Goal: Information Seeking & Learning: Learn about a topic

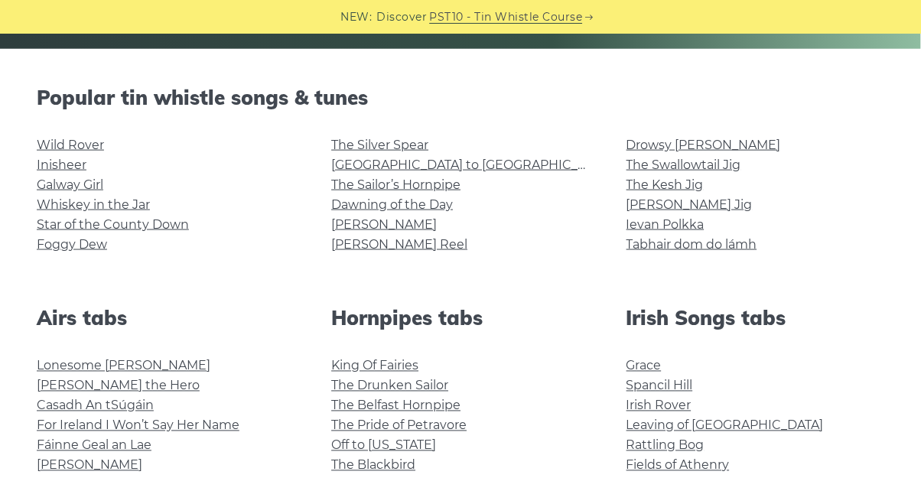
scroll to position [352, 0]
click at [54, 207] on link "Whiskey in the Jar" at bounding box center [93, 205] width 113 height 15
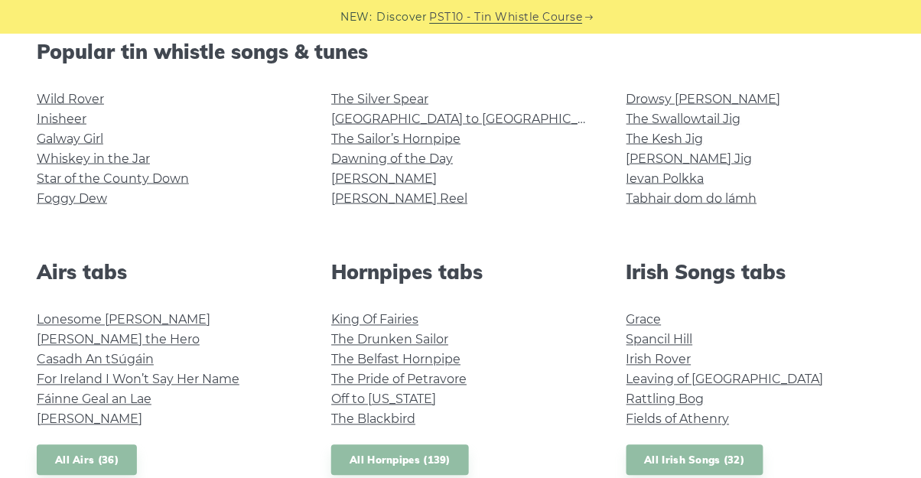
scroll to position [399, 0]
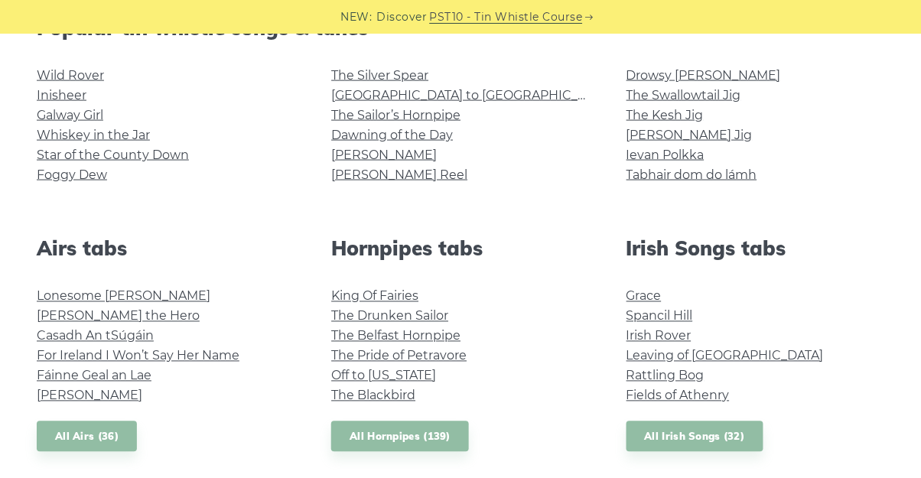
click at [346, 316] on link "The Drunken Sailor" at bounding box center [389, 316] width 117 height 15
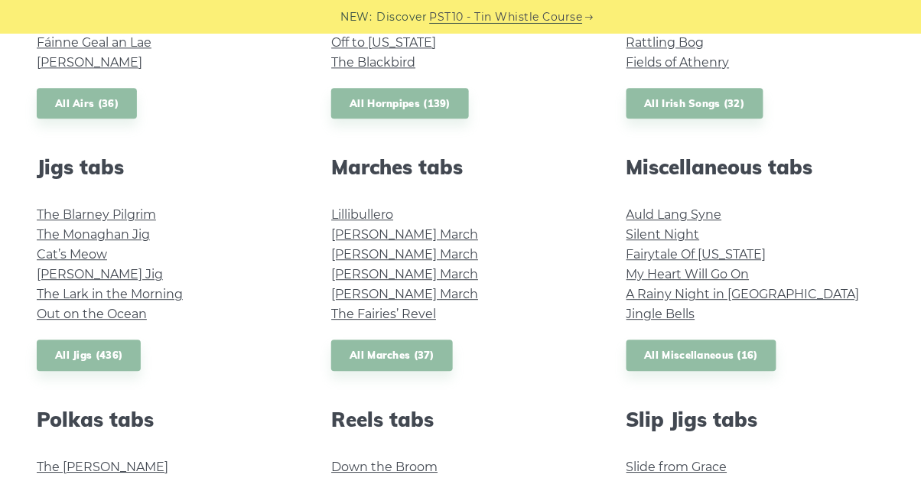
scroll to position [757, 0]
click at [347, 236] on link "O’Sullivan’s March" at bounding box center [404, 233] width 147 height 15
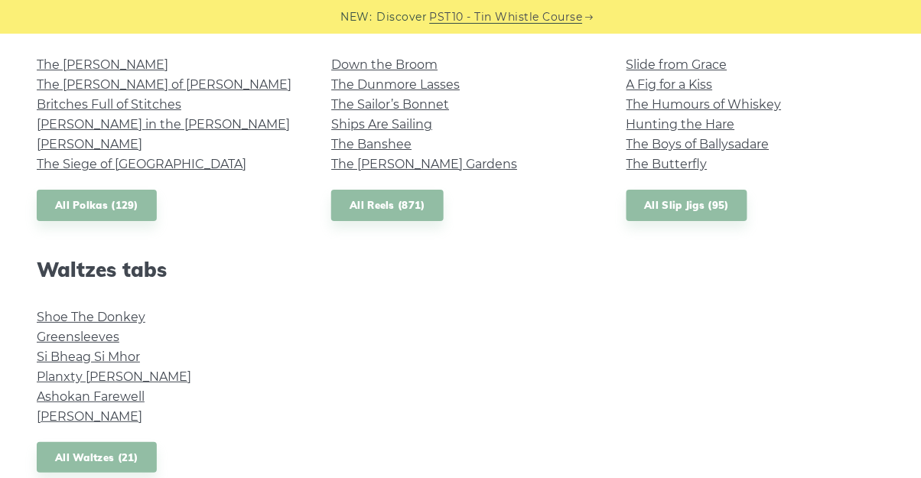
scroll to position [1165, 0]
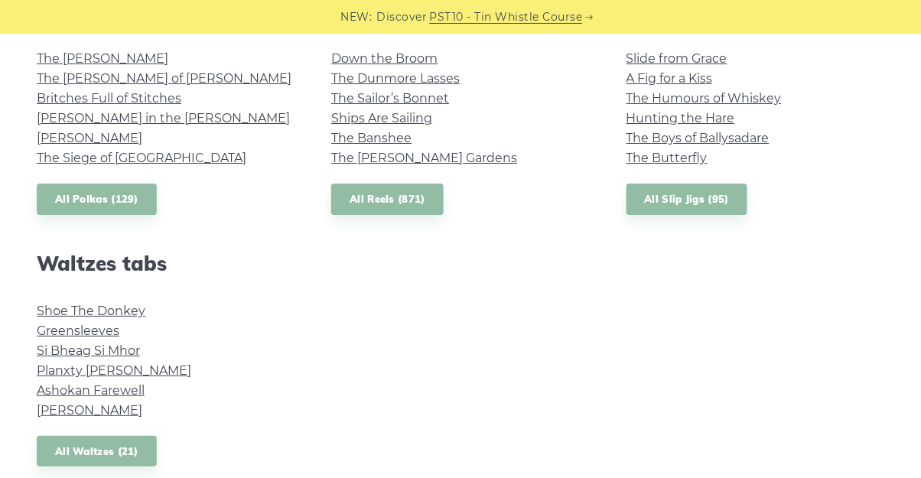
click at [54, 335] on link "Greensleeves" at bounding box center [78, 331] width 83 height 15
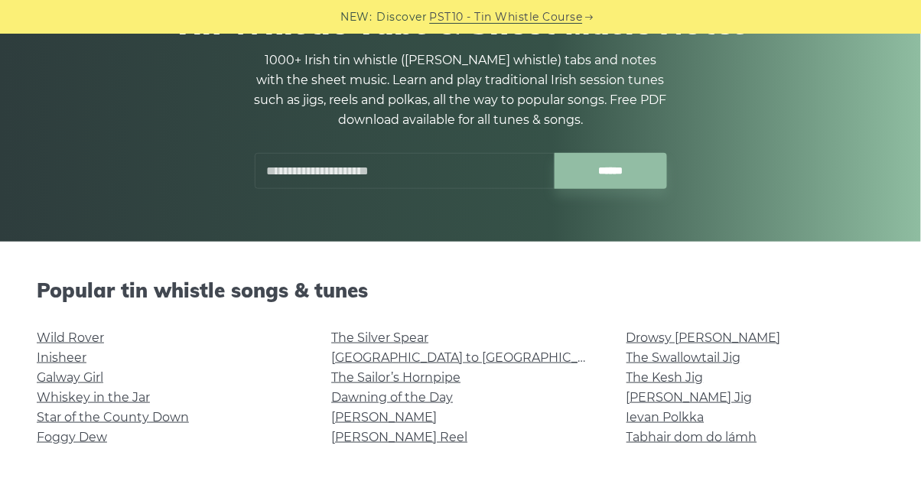
scroll to position [0, 0]
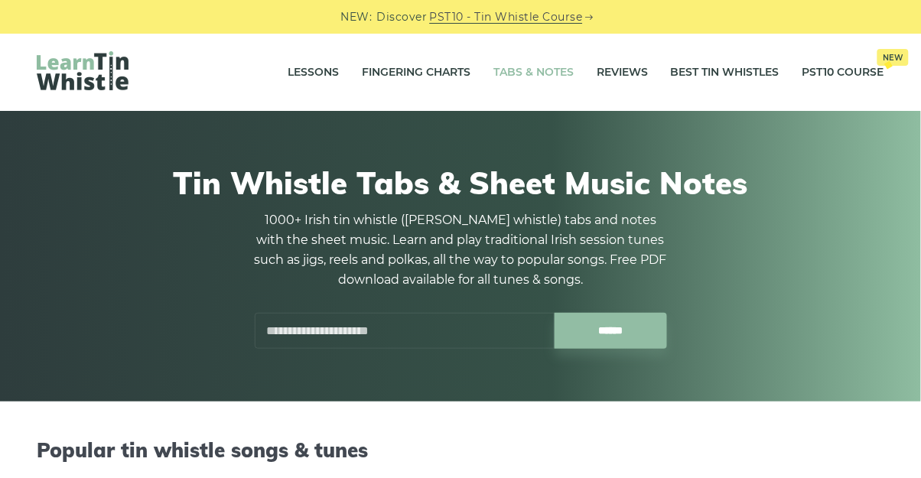
click at [525, 80] on link "Tabs & Notes" at bounding box center [533, 73] width 80 height 38
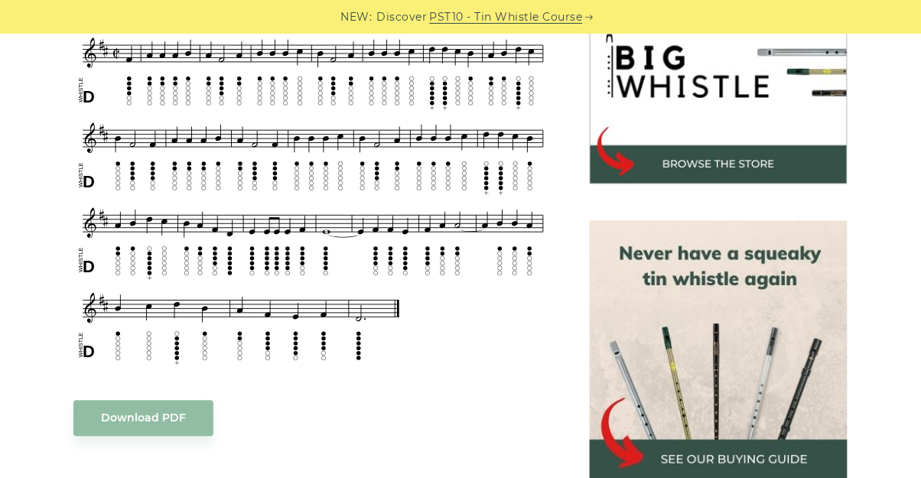
scroll to position [515, 0]
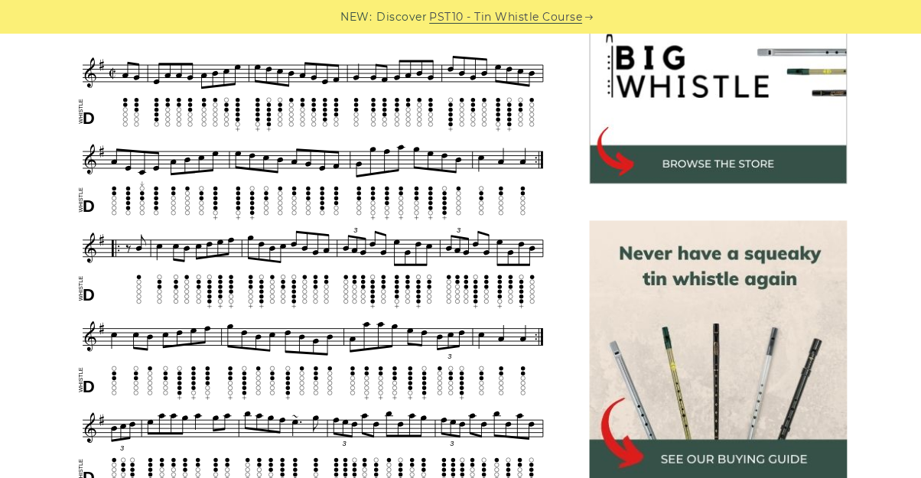
scroll to position [512, 0]
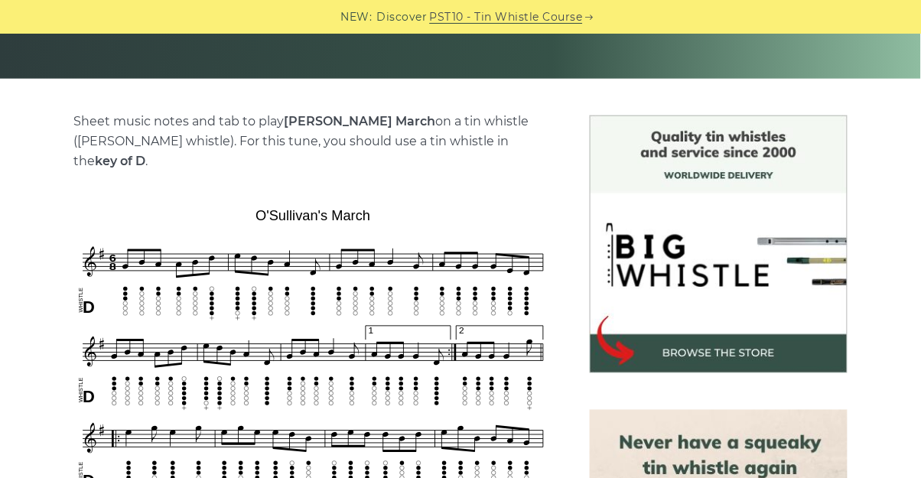
scroll to position [317, 0]
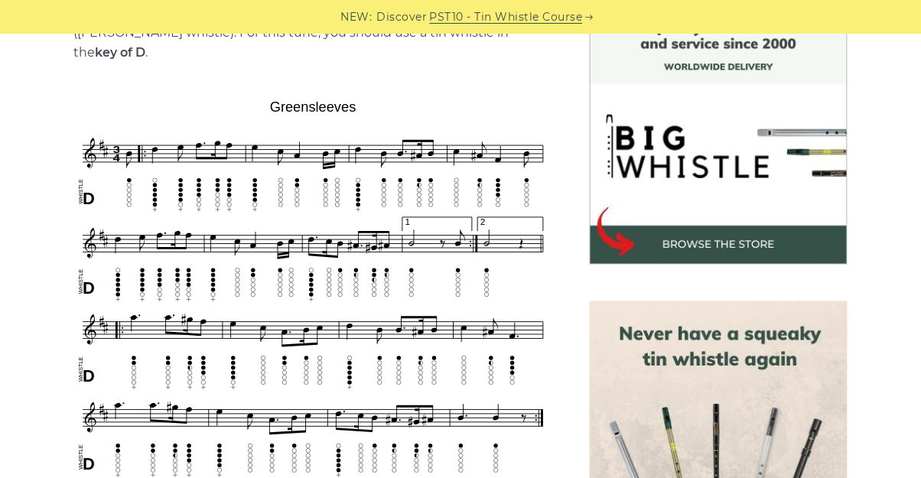
scroll to position [462, 0]
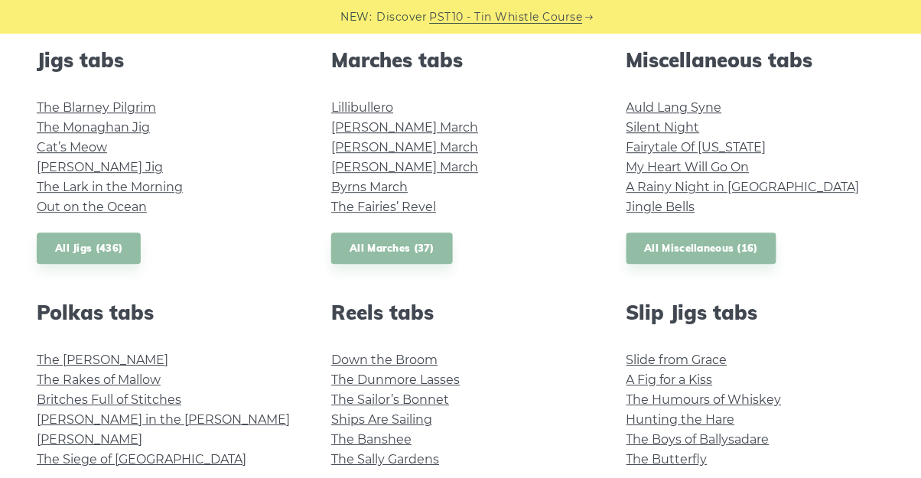
scroll to position [863, 0]
click at [728, 254] on link "All Miscellaneous (16)" at bounding box center [702, 248] width 151 height 31
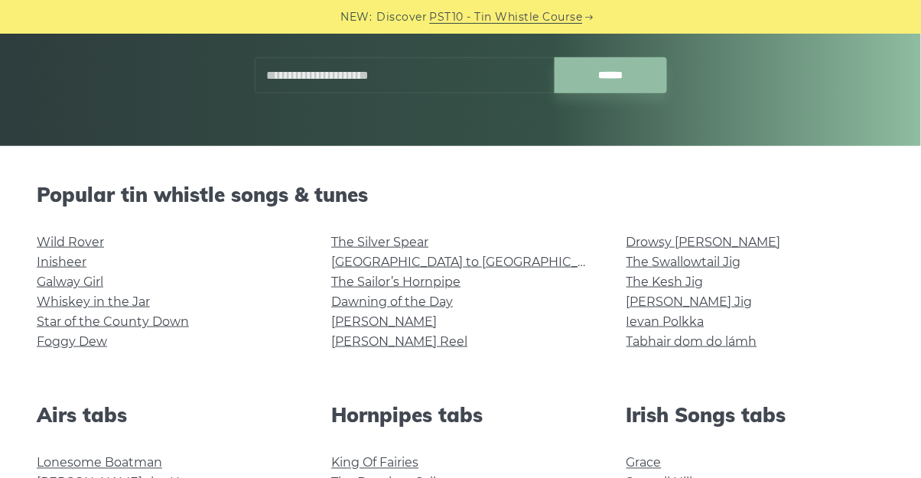
scroll to position [255, 0]
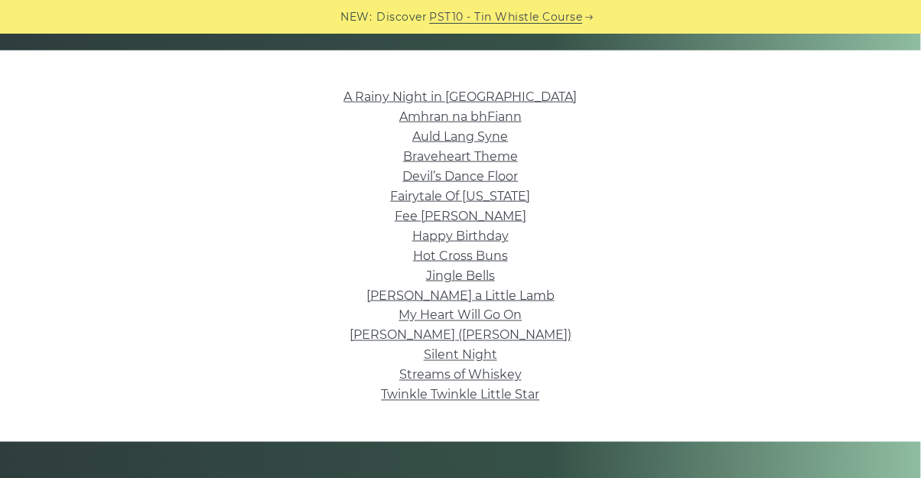
scroll to position [353, 0]
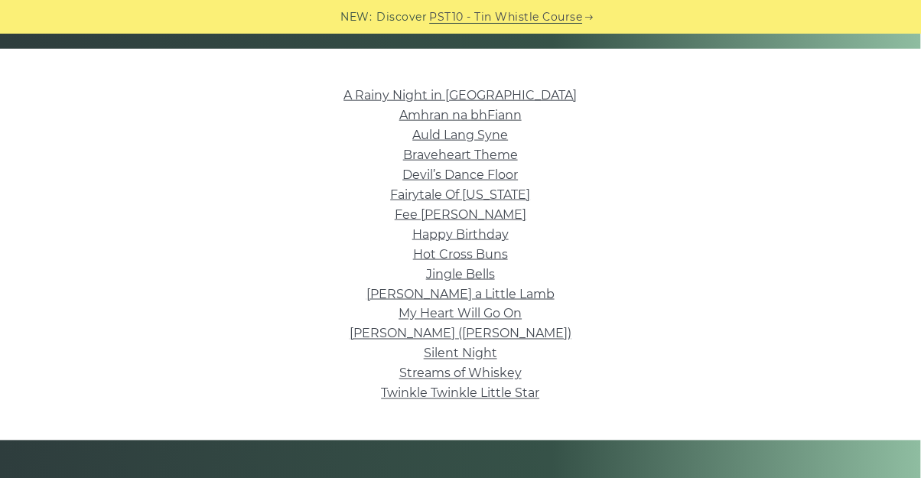
click at [407, 197] on link "Fairytale Of [US_STATE]" at bounding box center [461, 194] width 140 height 15
click at [440, 355] on link "Silent Night" at bounding box center [460, 354] width 73 height 15
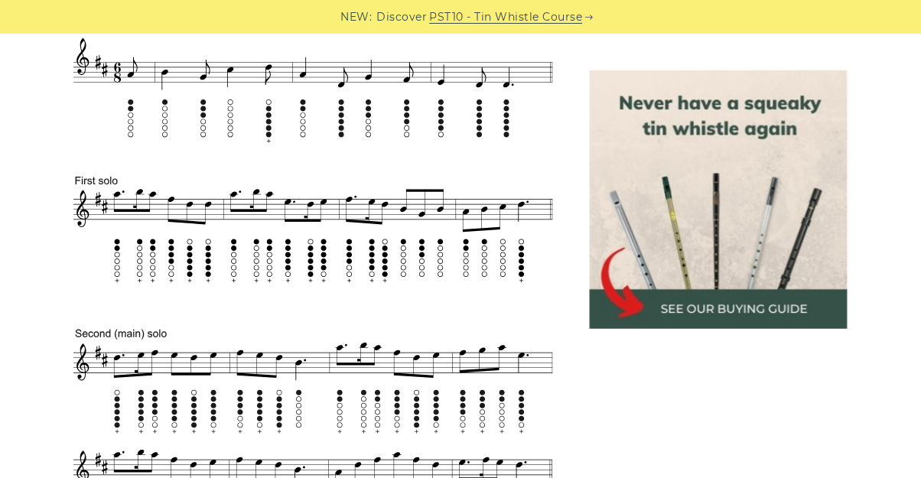
scroll to position [674, 0]
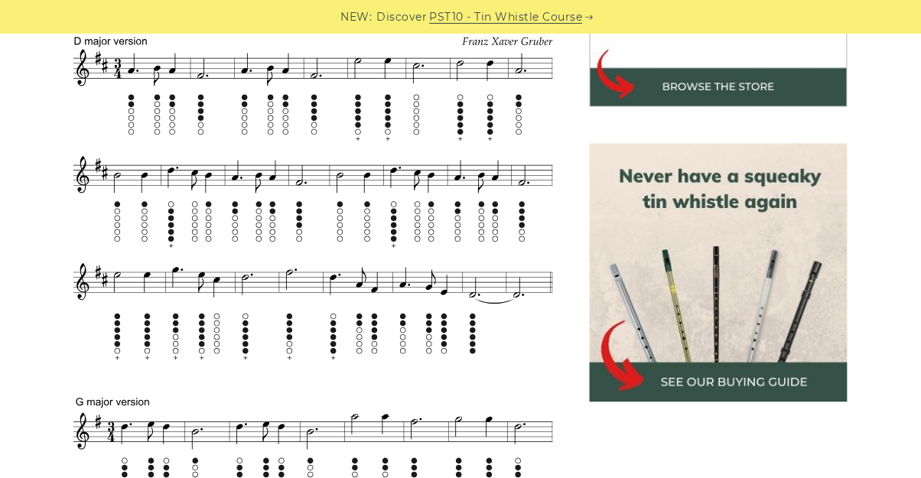
scroll to position [601, 0]
